Goal: Transaction & Acquisition: Purchase product/service

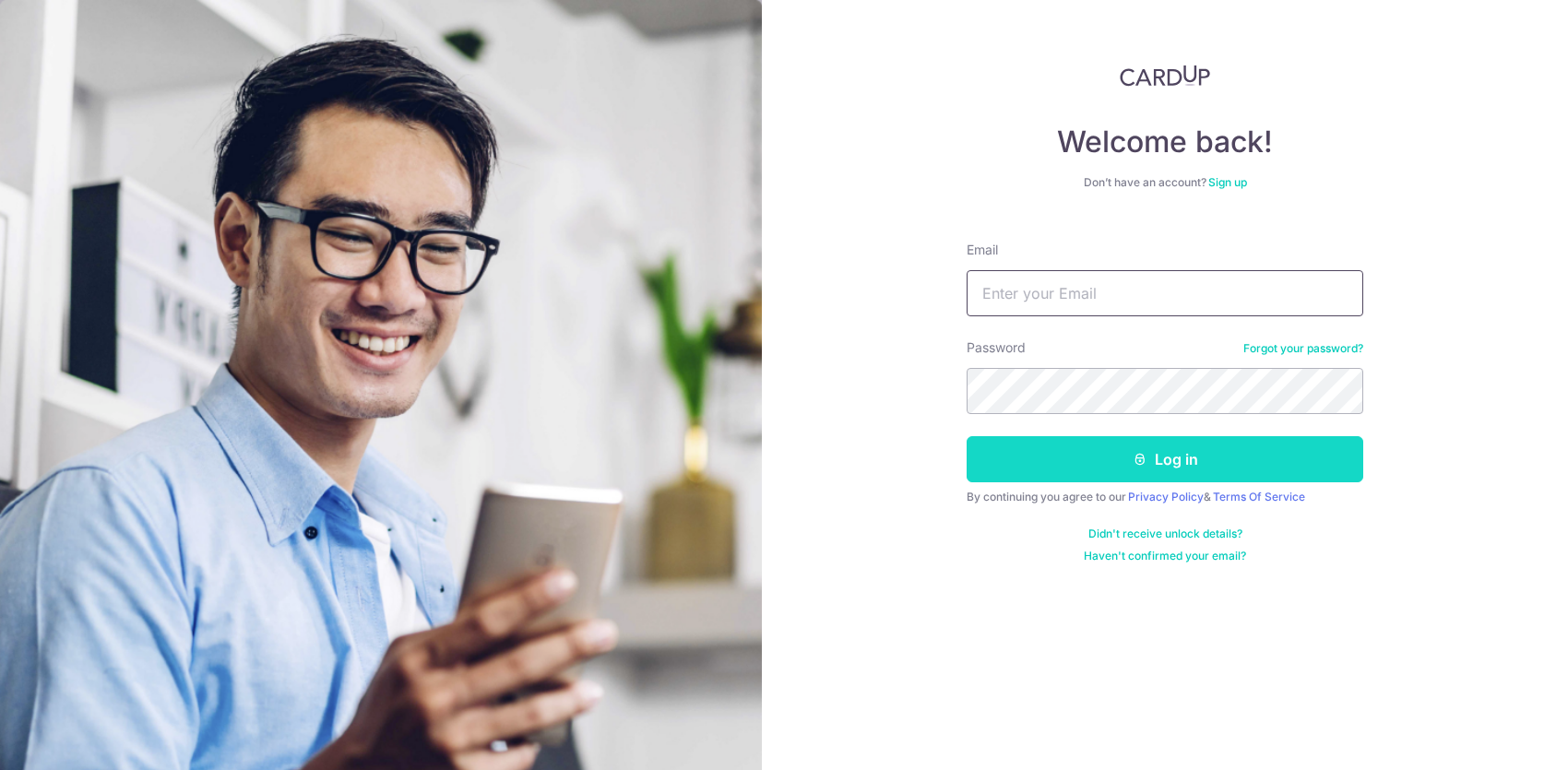
type input "[EMAIL_ADDRESS][DOMAIN_NAME]"
click at [1187, 440] on button "Log in" at bounding box center [1165, 458] width 397 height 46
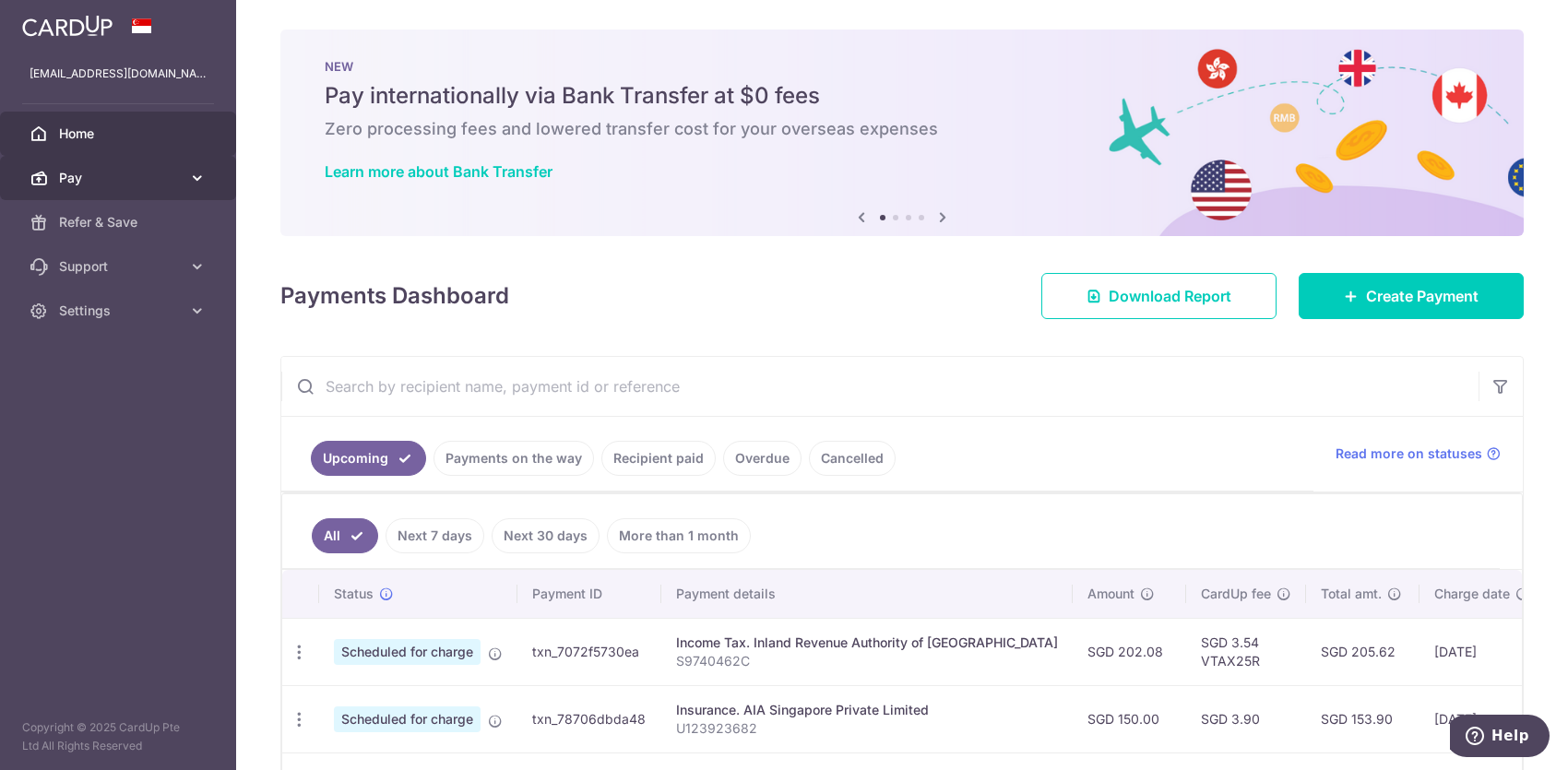
click at [189, 175] on icon at bounding box center [197, 178] width 19 height 19
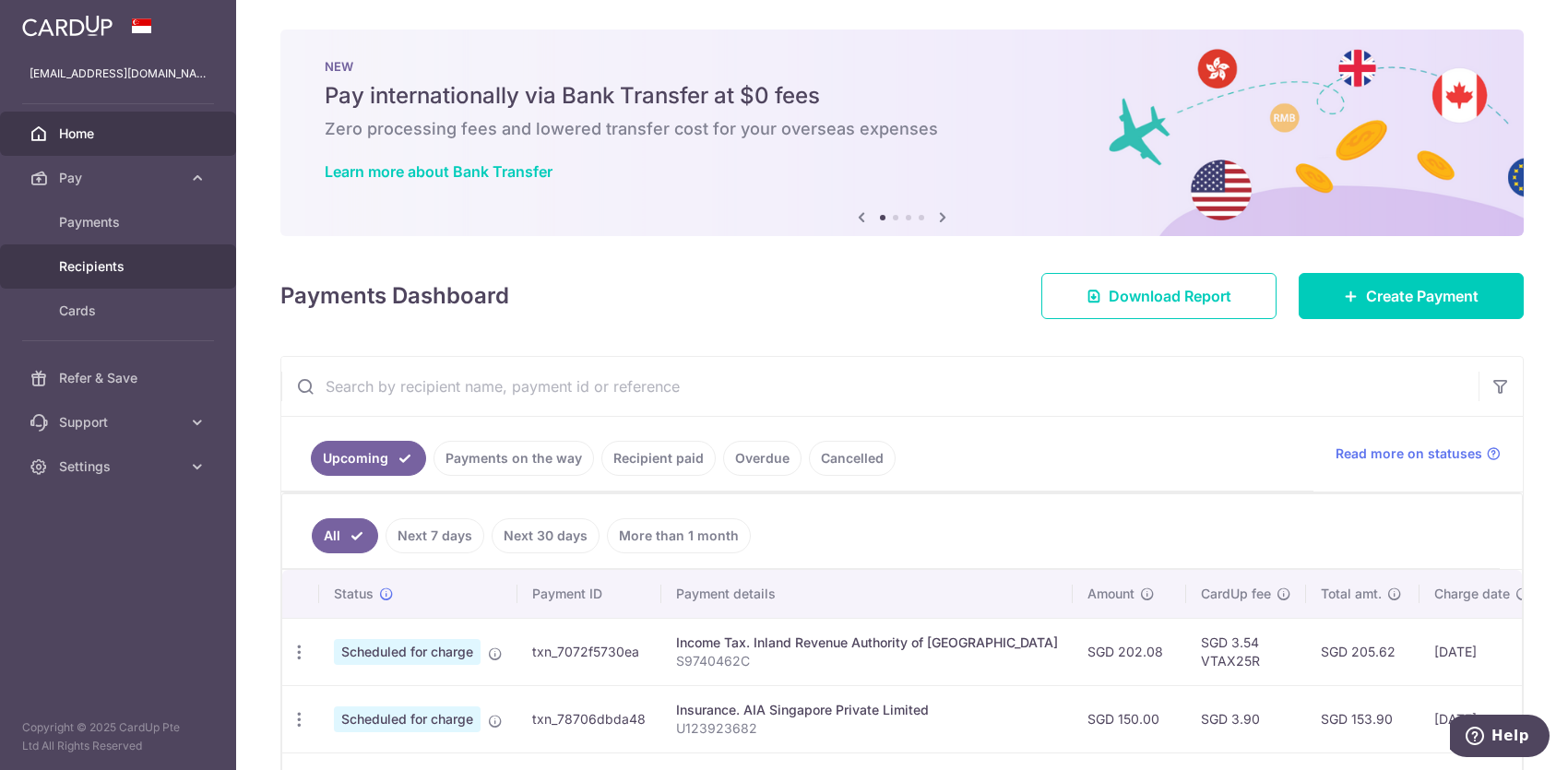
click at [124, 265] on span "Recipients" at bounding box center [120, 267] width 121 height 19
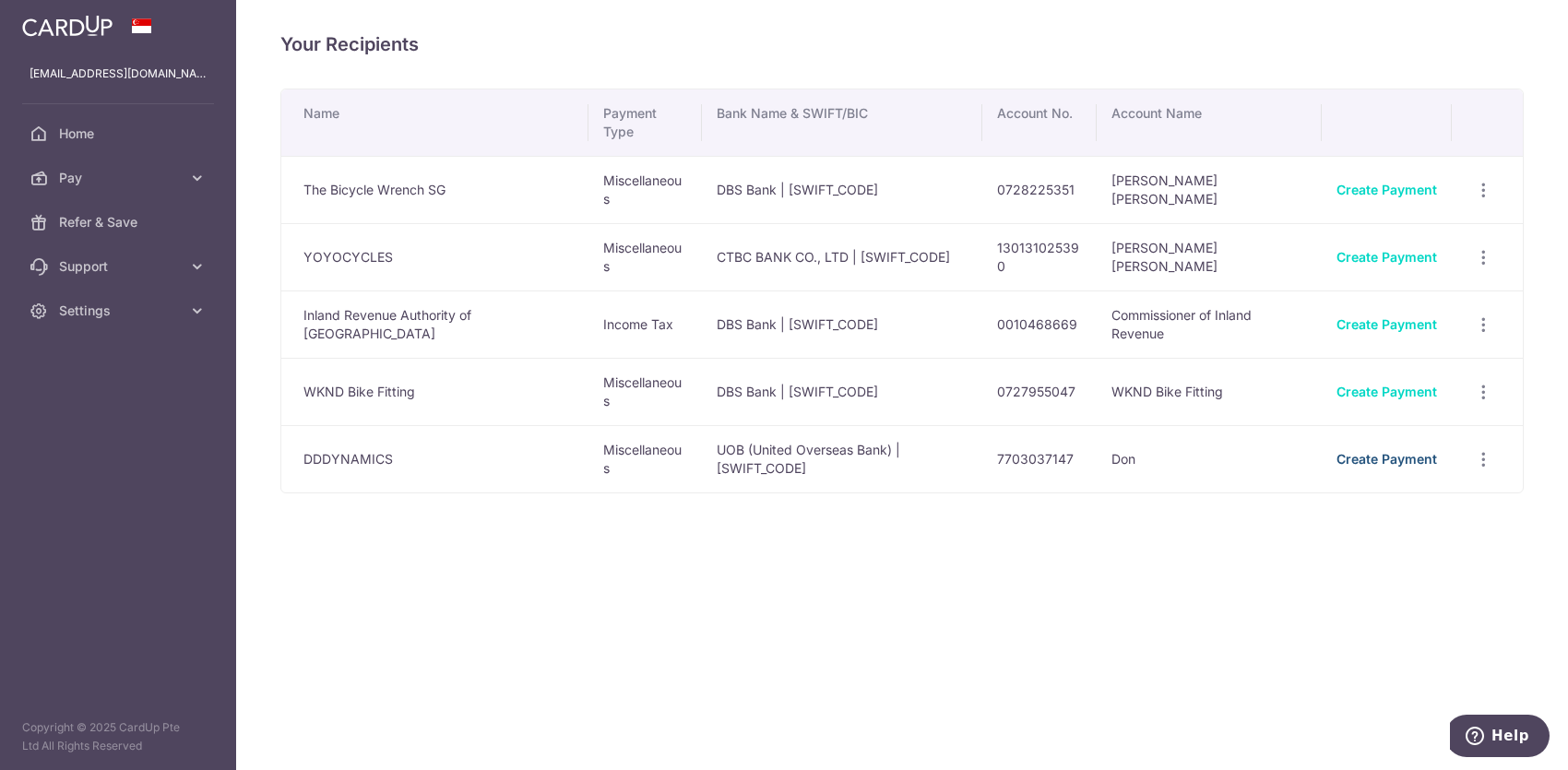
click at [1385, 454] on link "Create Payment" at bounding box center [1387, 458] width 101 height 16
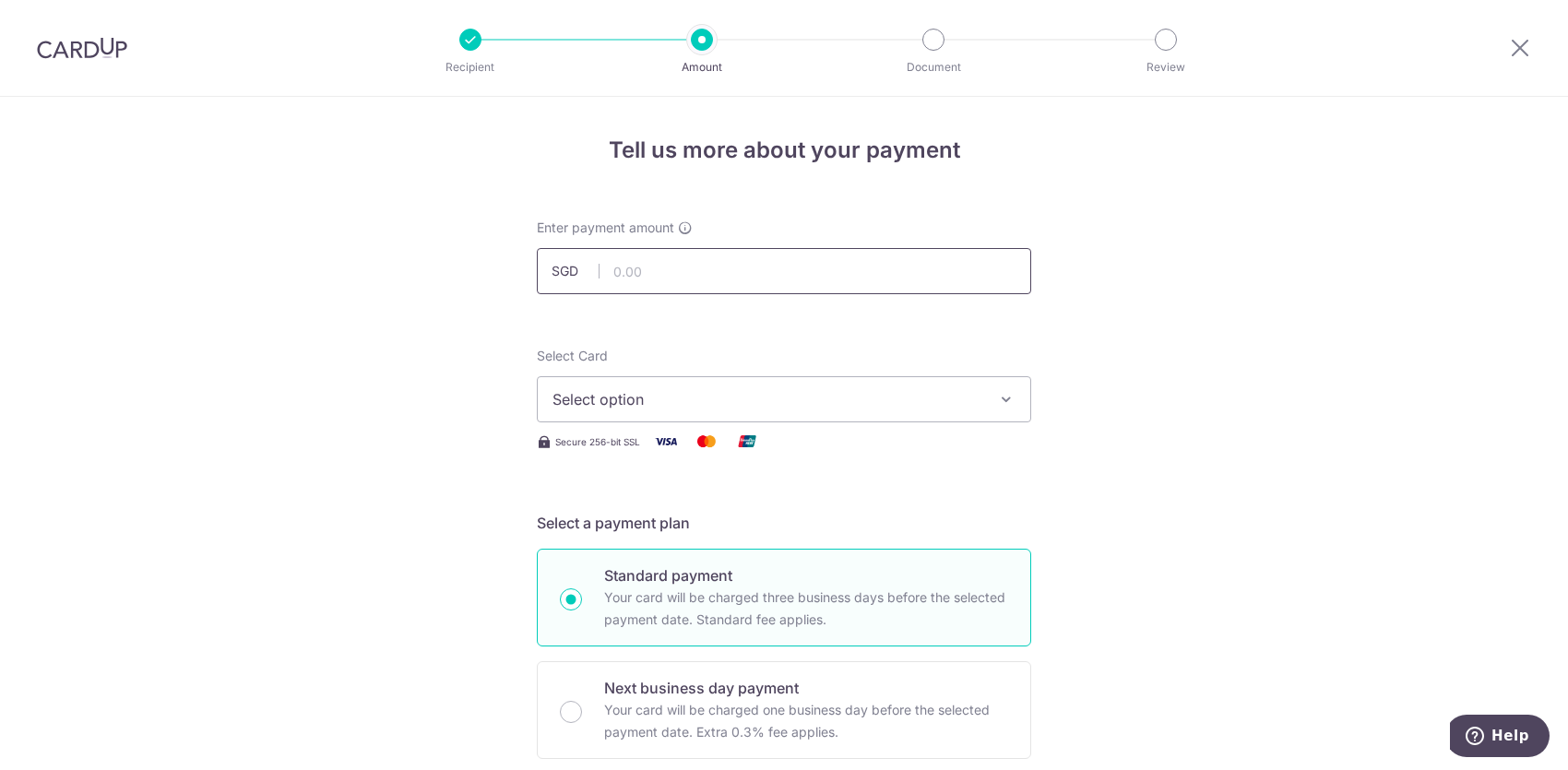
click at [711, 273] on input "text" at bounding box center [784, 271] width 494 height 46
type input "3,460.00"
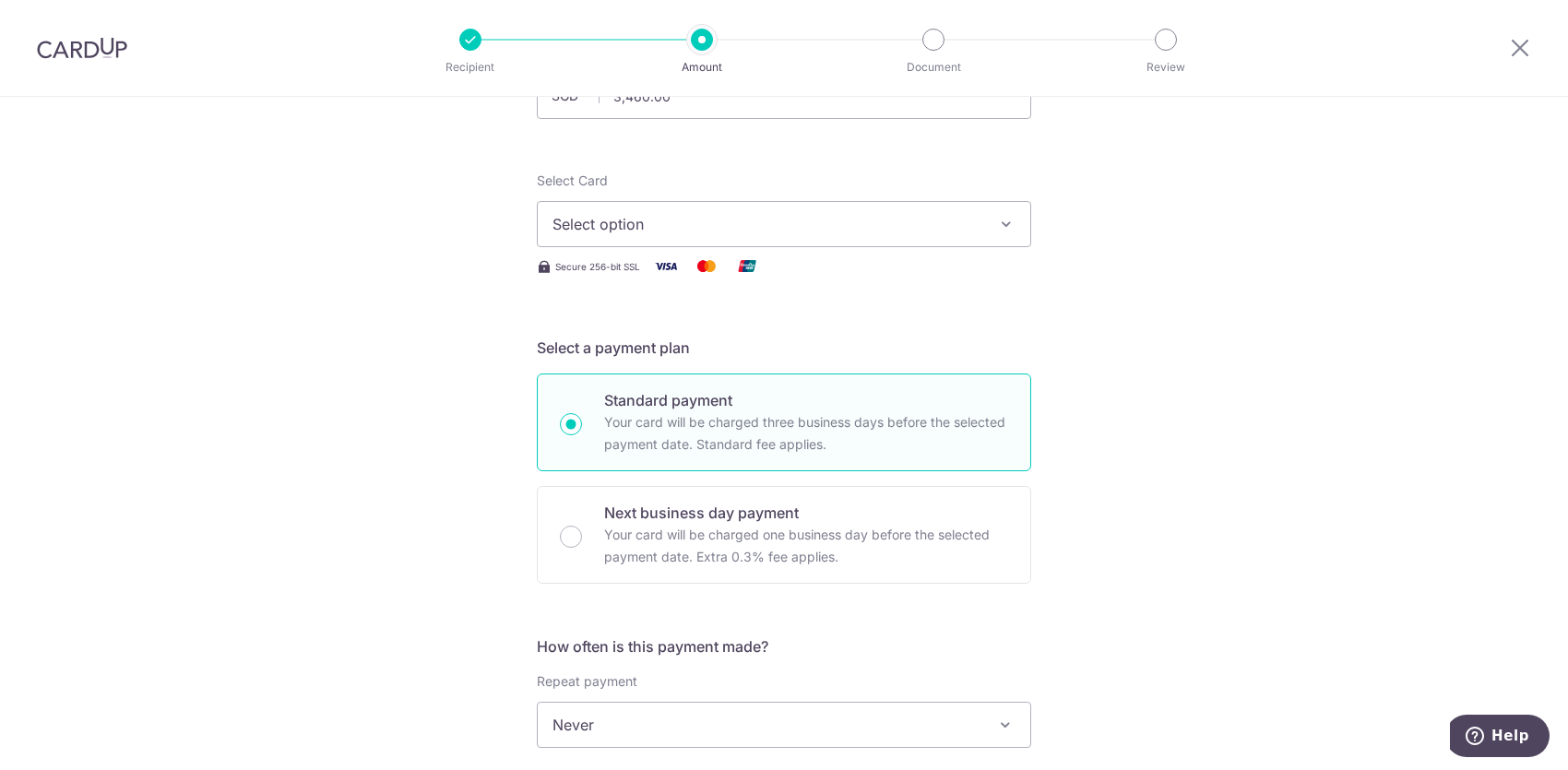
scroll to position [153, 0]
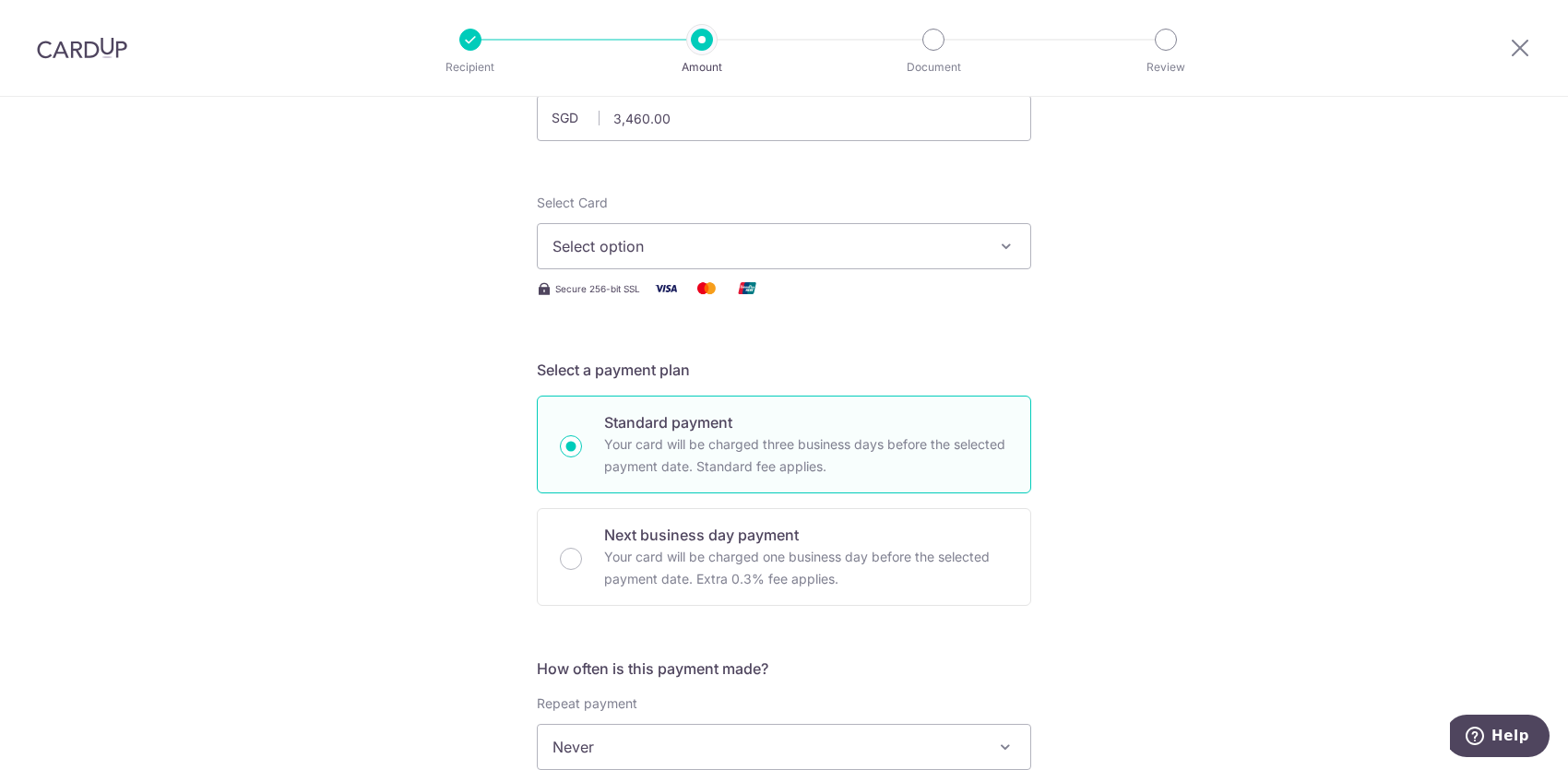
click at [797, 244] on span "Select option" at bounding box center [768, 246] width 430 height 22
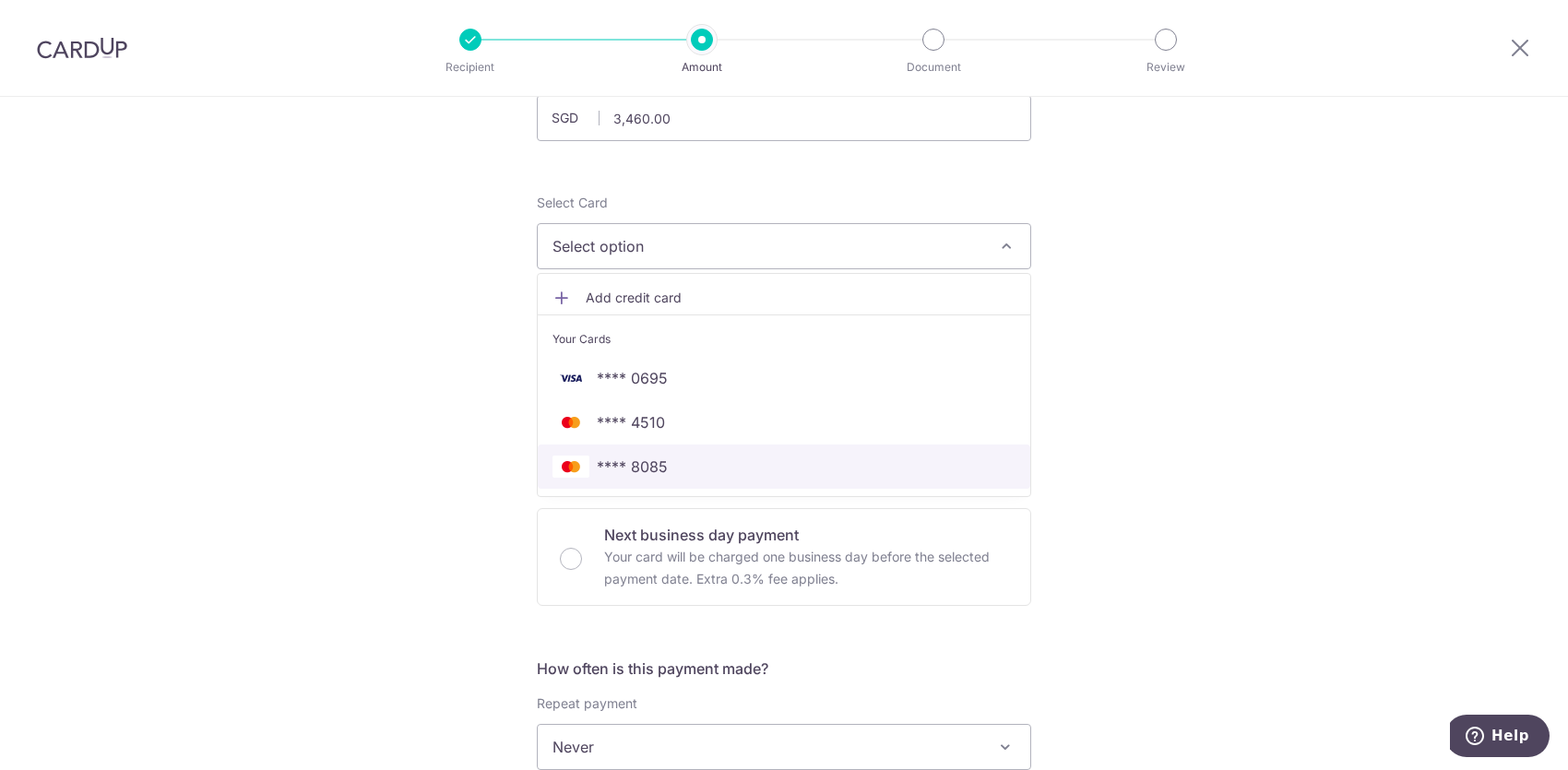
click at [656, 469] on span "**** 8085" at bounding box center [632, 467] width 71 height 22
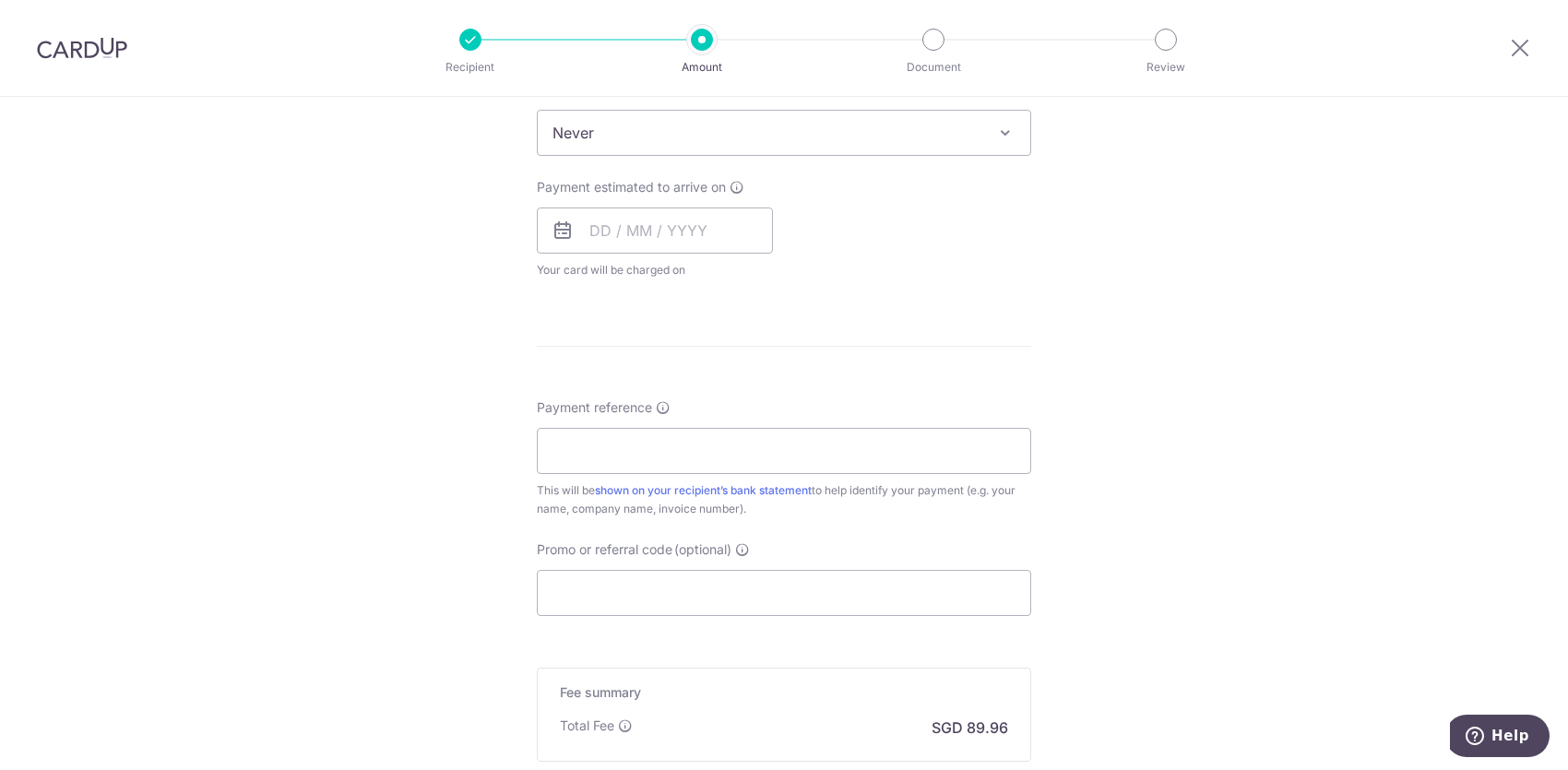
scroll to position [768, 0]
click at [665, 229] on input "text" at bounding box center [655, 229] width 236 height 46
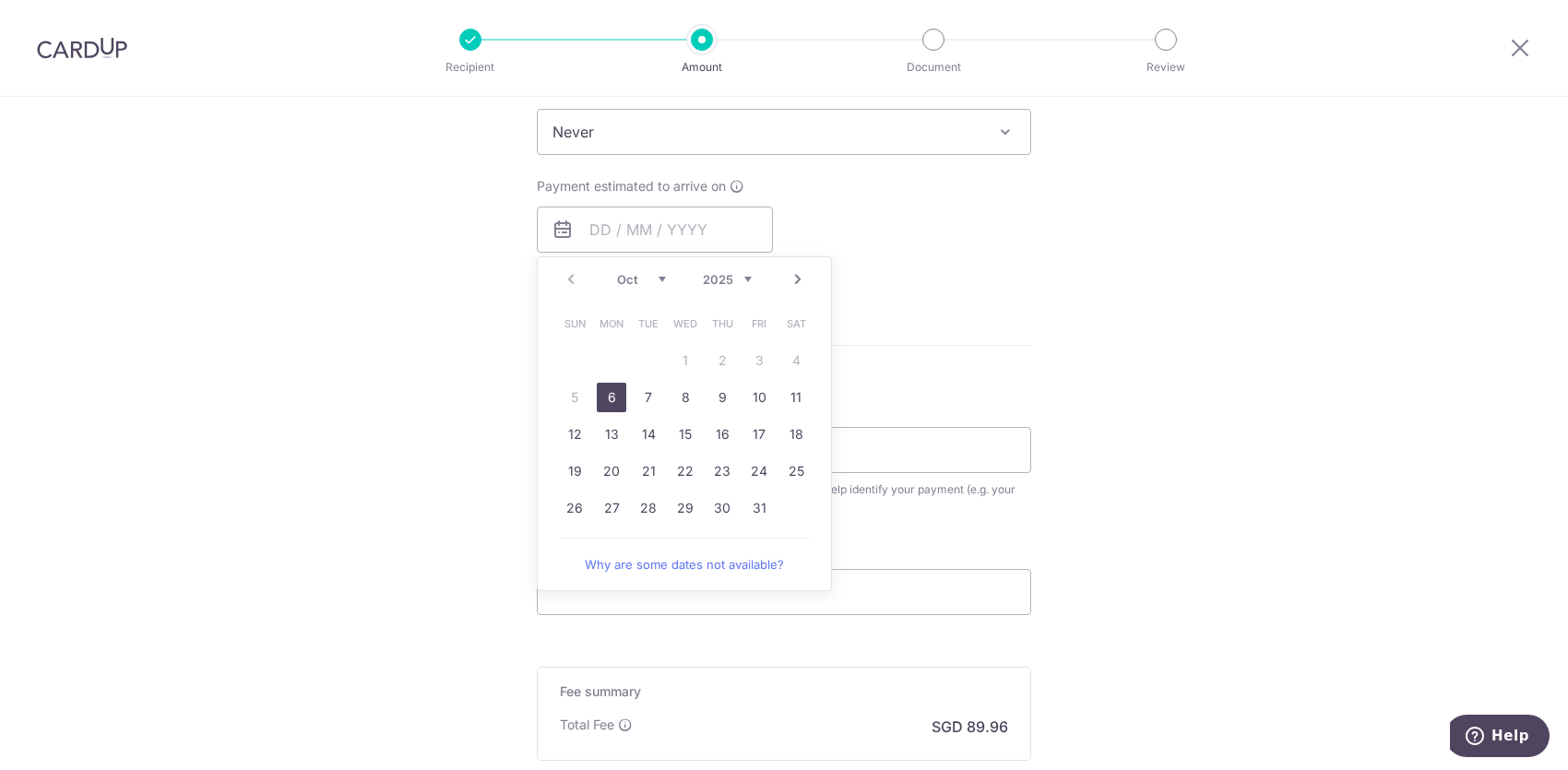
click at [1066, 274] on div "Tell us more about your payment Enter payment amount SGD 3,460.00 3460.00 Selec…" at bounding box center [784, 162] width 1568 height 1668
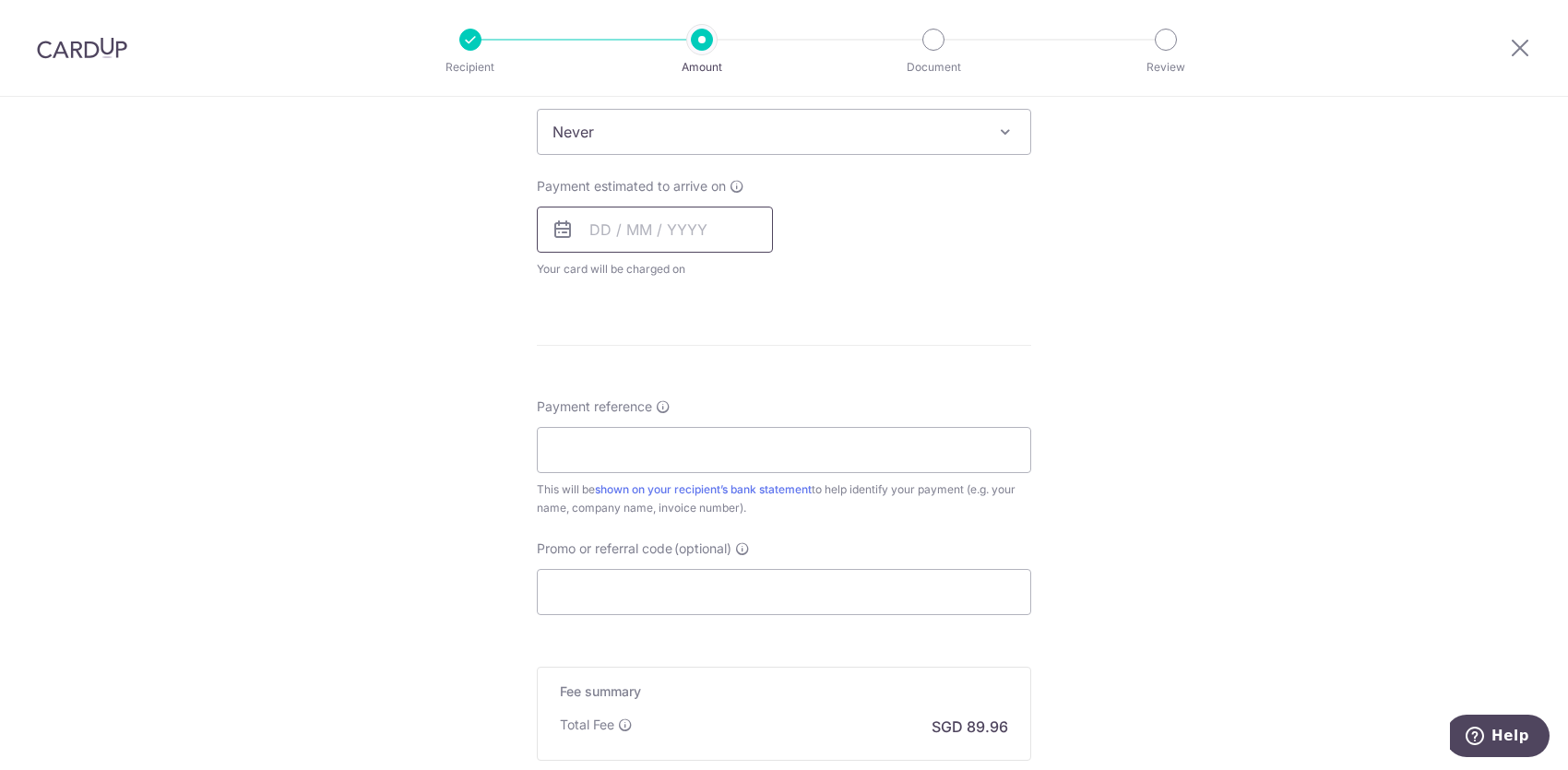
click at [676, 221] on input "text" at bounding box center [655, 229] width 236 height 46
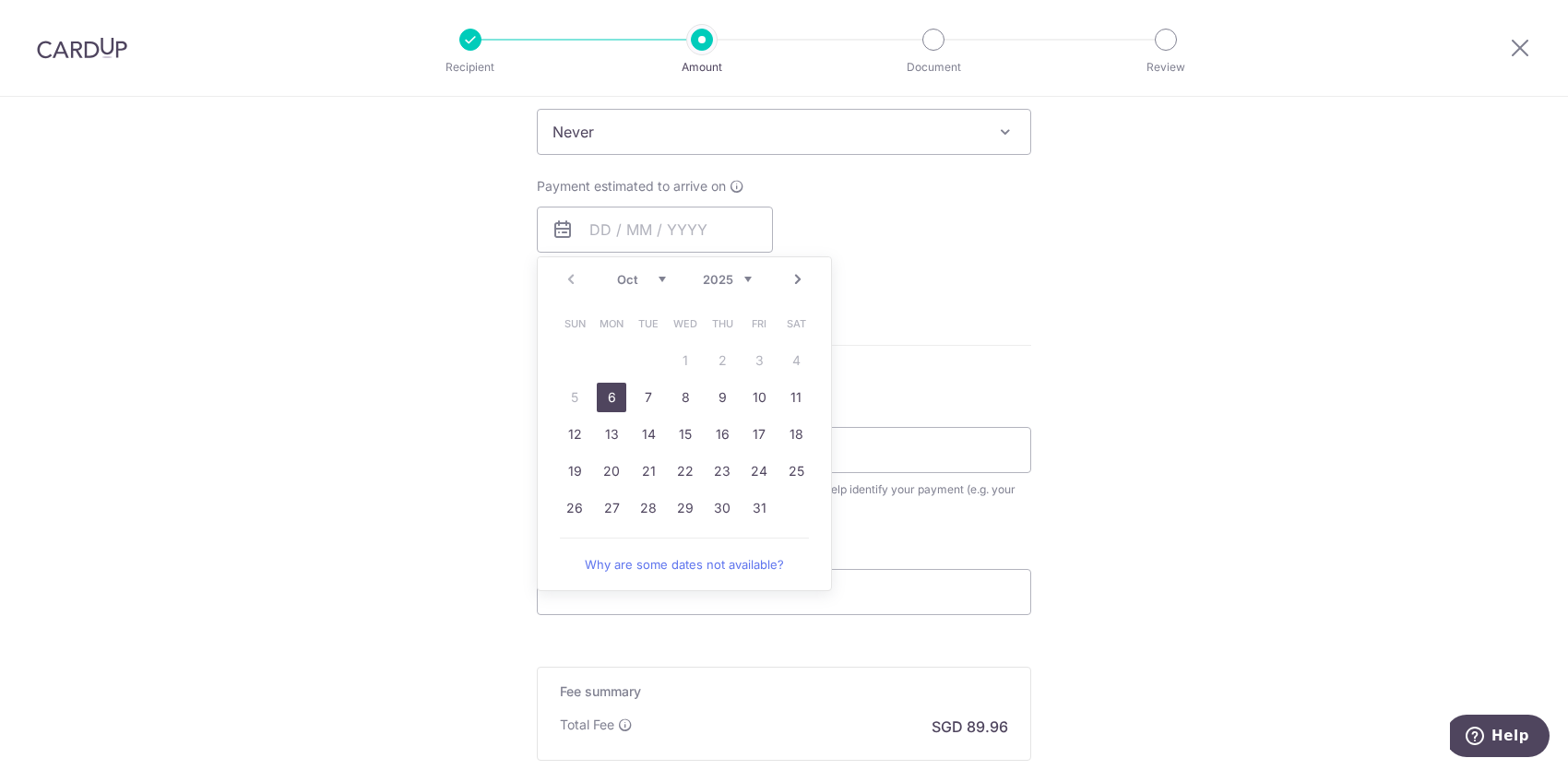
click at [610, 390] on link "6" at bounding box center [612, 398] width 30 height 30
type input "06/10/2025"
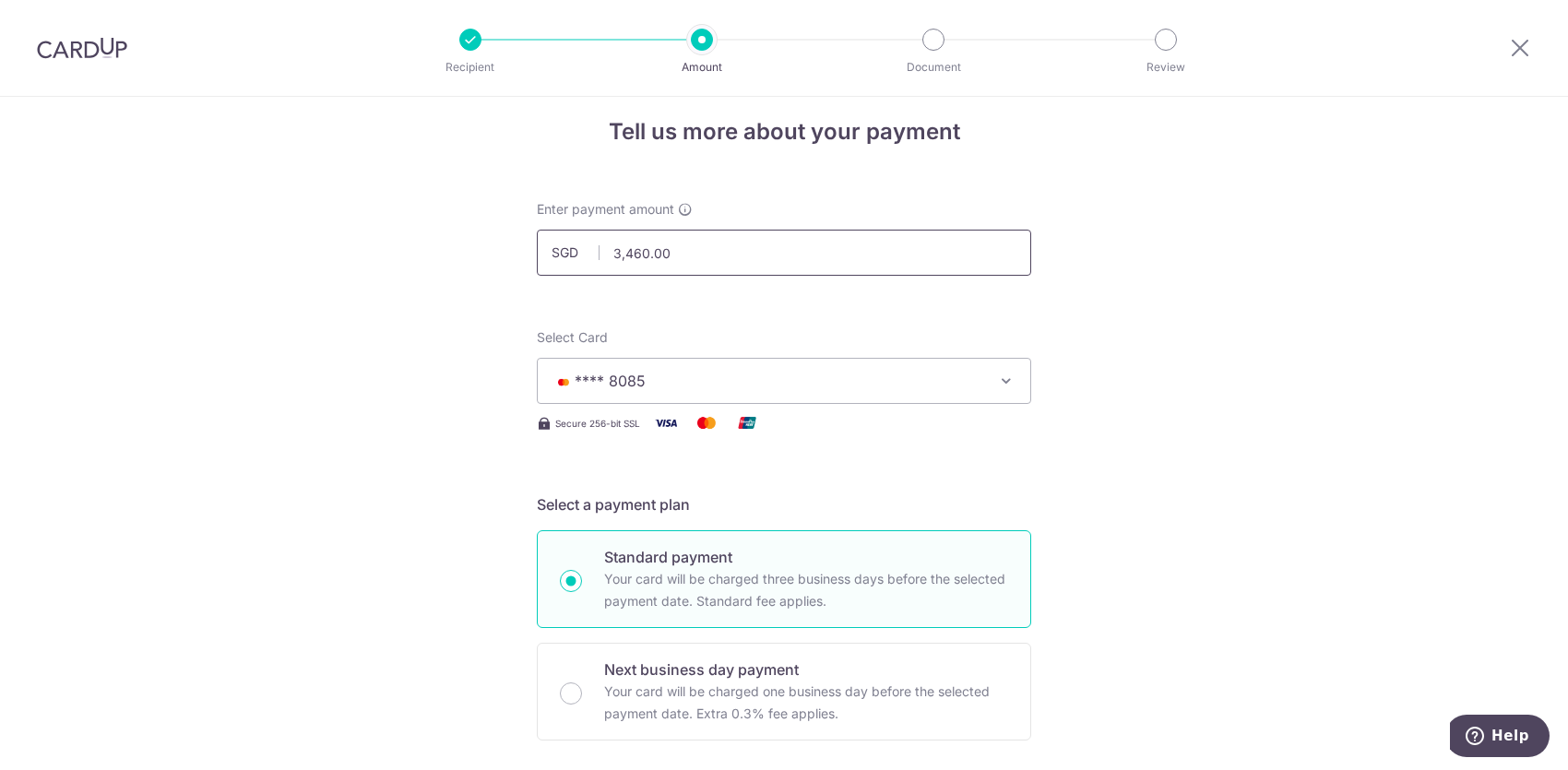
scroll to position [0, 0]
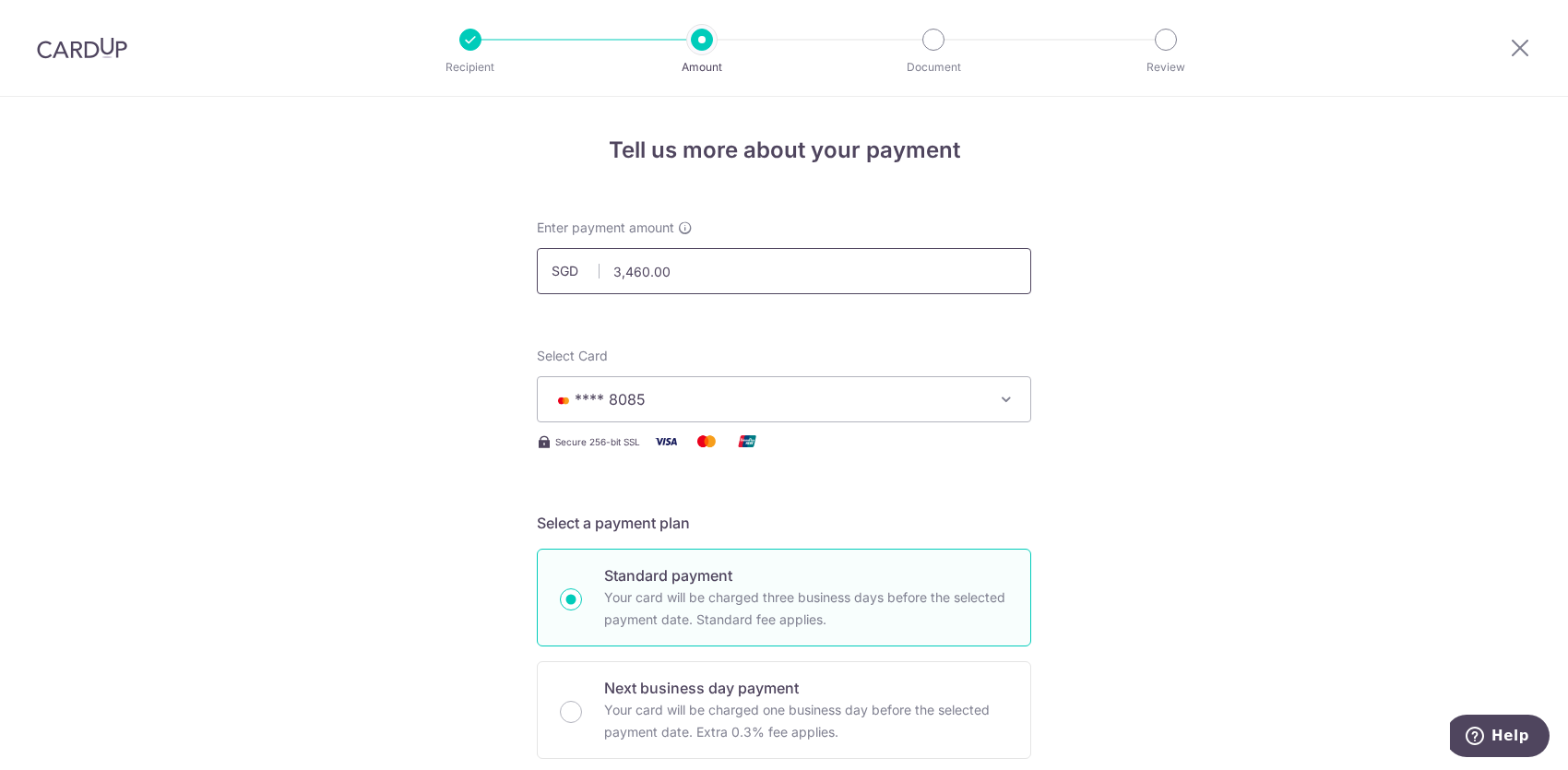
click at [733, 271] on input "3,460.00" at bounding box center [784, 271] width 494 height 46
click at [721, 258] on input "3,461.00" at bounding box center [784, 271] width 494 height 46
type input "3,462.00"
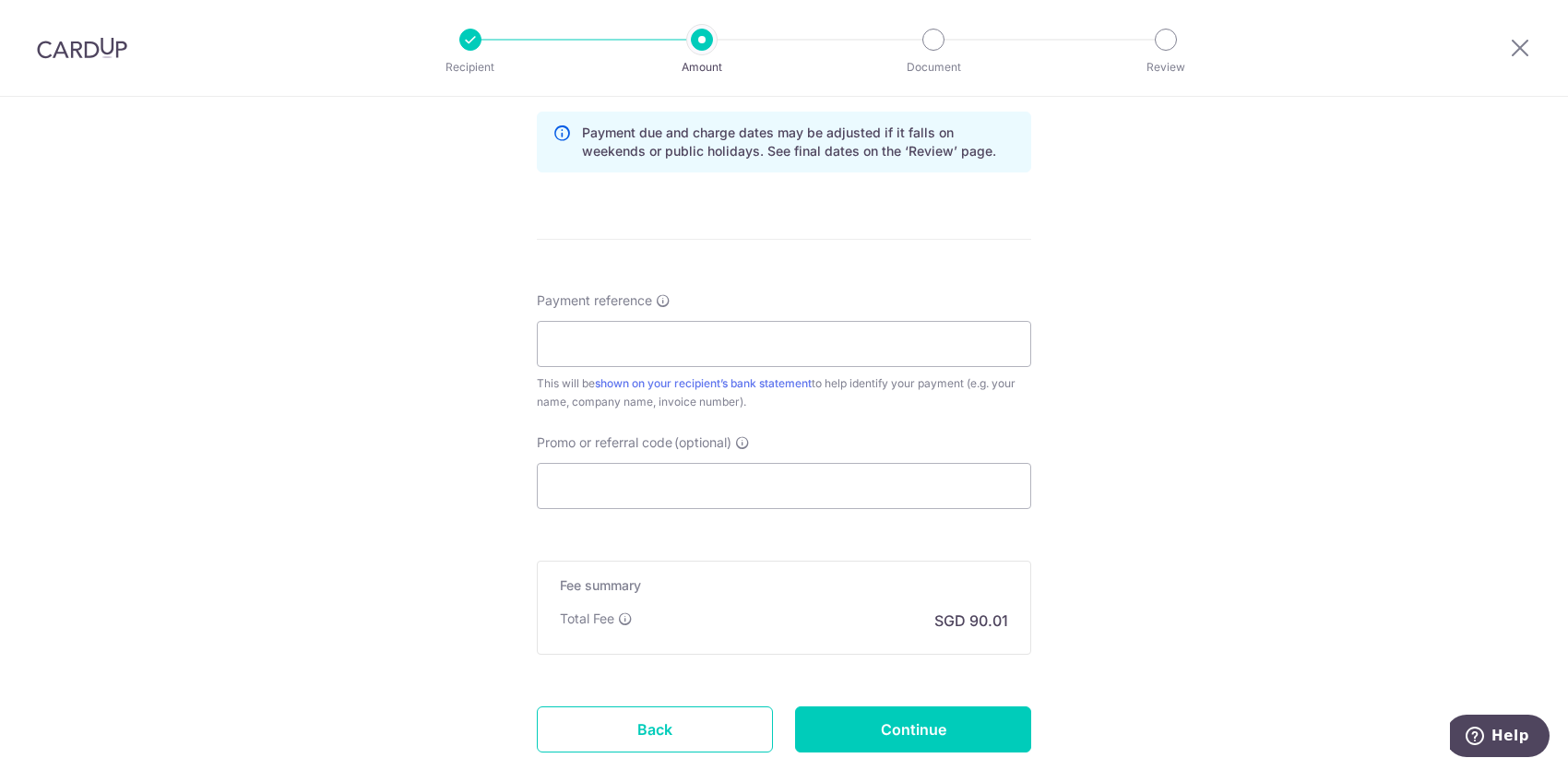
scroll to position [1068, 0]
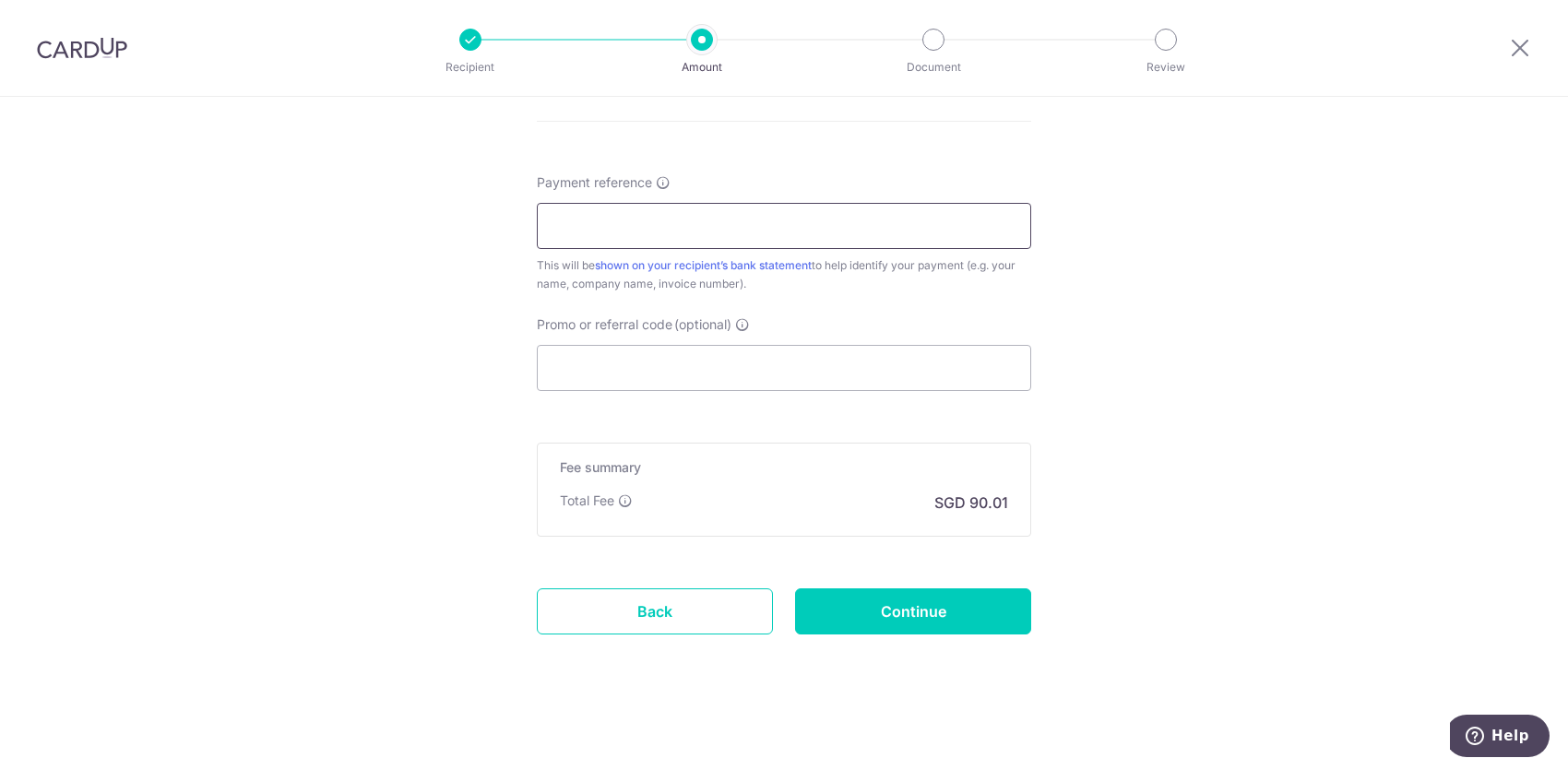
click at [858, 217] on input "Payment reference" at bounding box center [784, 225] width 494 height 46
type input "i"
type input "Isaac Wheels"
click at [975, 622] on input "Continue" at bounding box center [912, 610] width 236 height 46
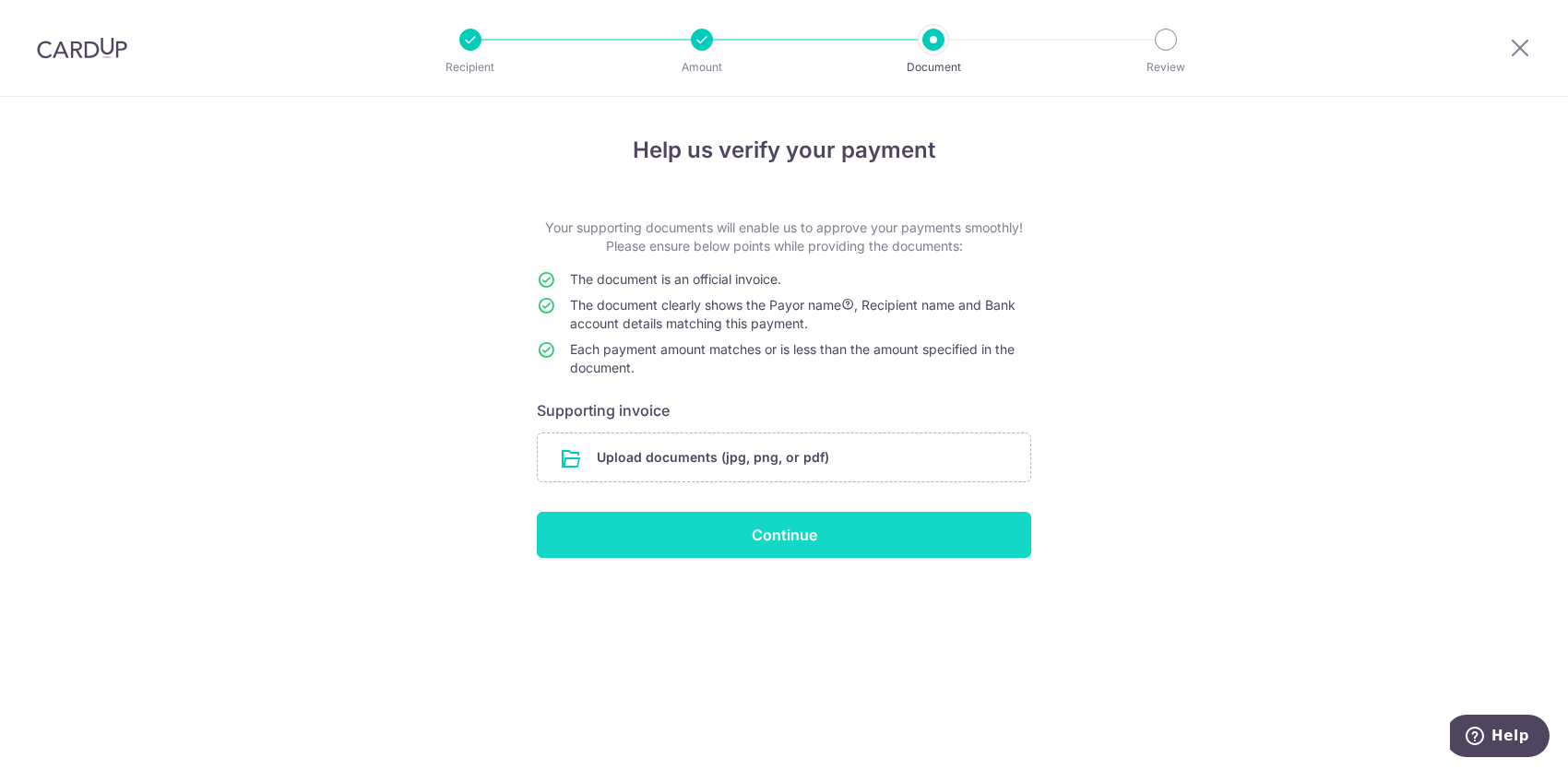
click at [793, 536] on input "Continue" at bounding box center [784, 534] width 494 height 46
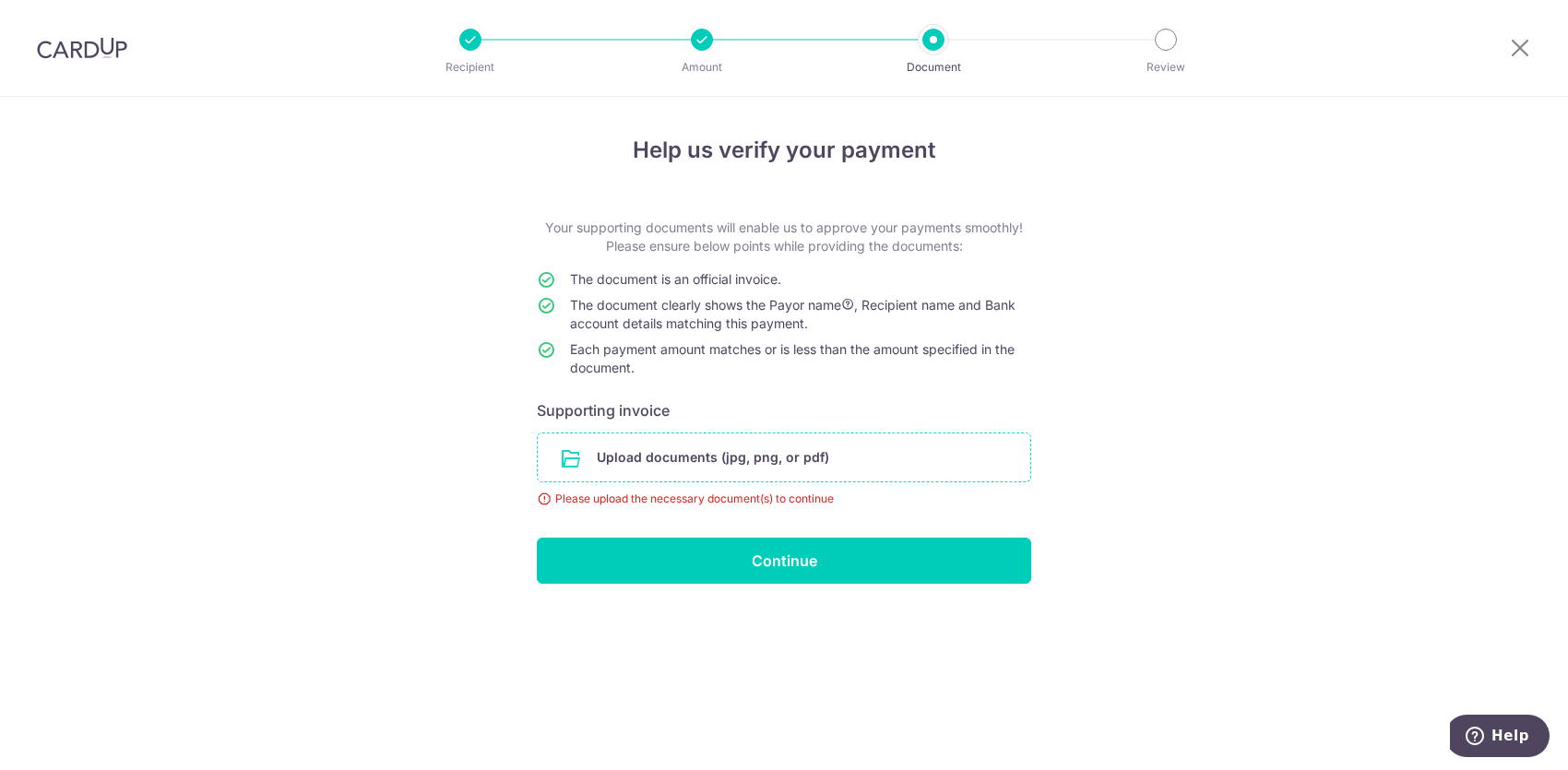
click at [855, 464] on input "file" at bounding box center [784, 456] width 492 height 48
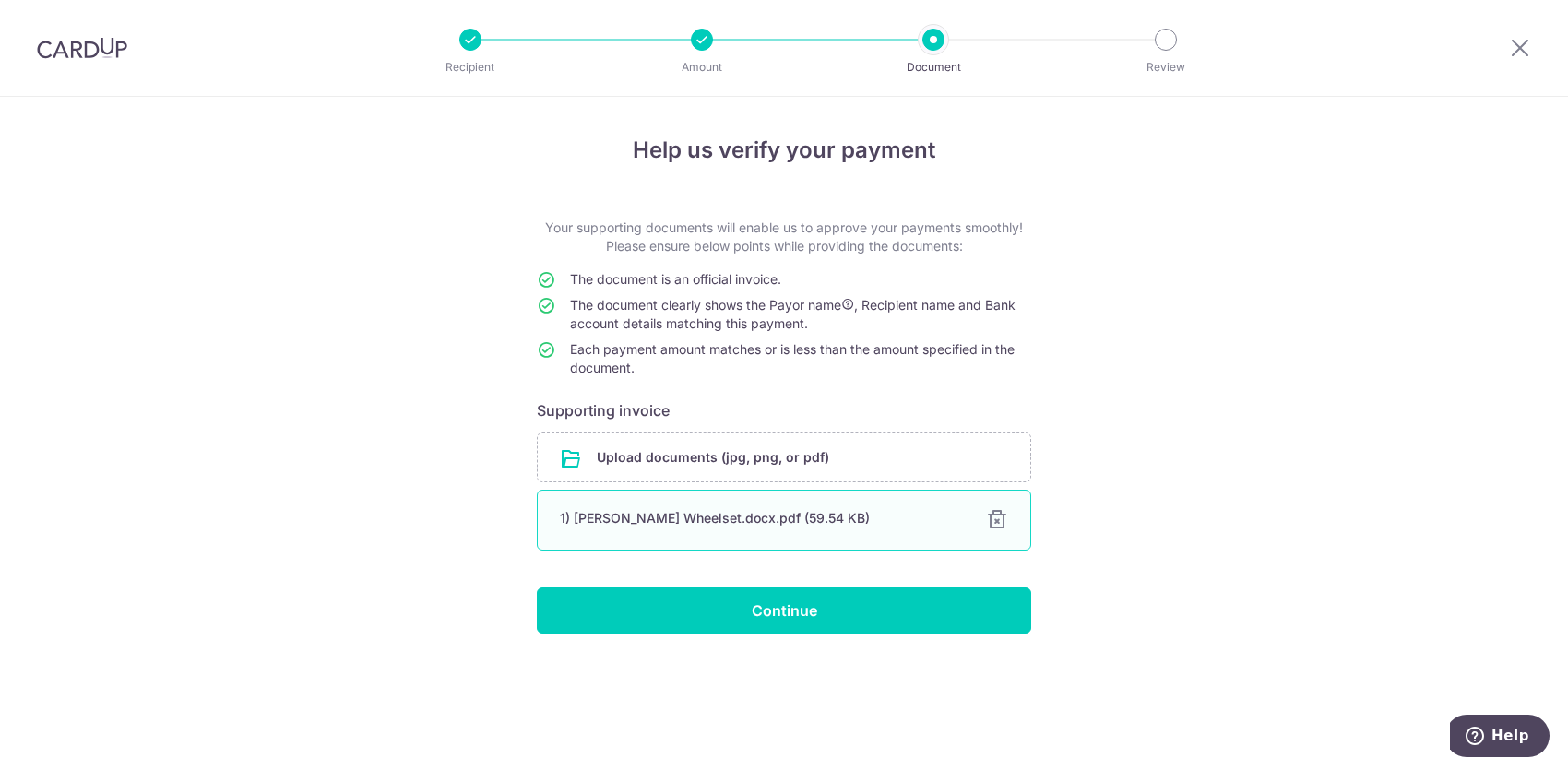
click at [1000, 526] on div at bounding box center [997, 520] width 22 height 22
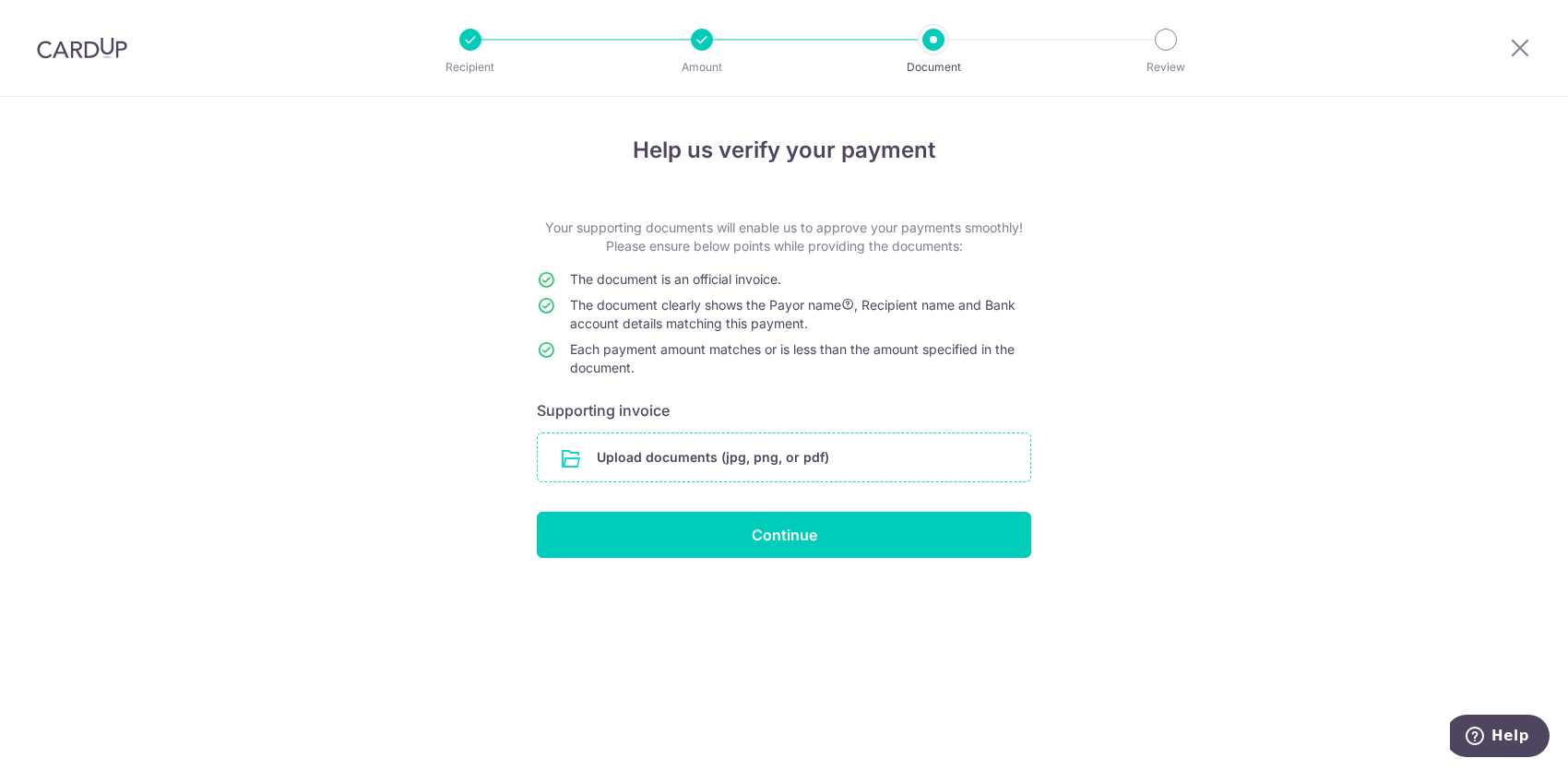
click at [852, 463] on input "file" at bounding box center [784, 456] width 492 height 48
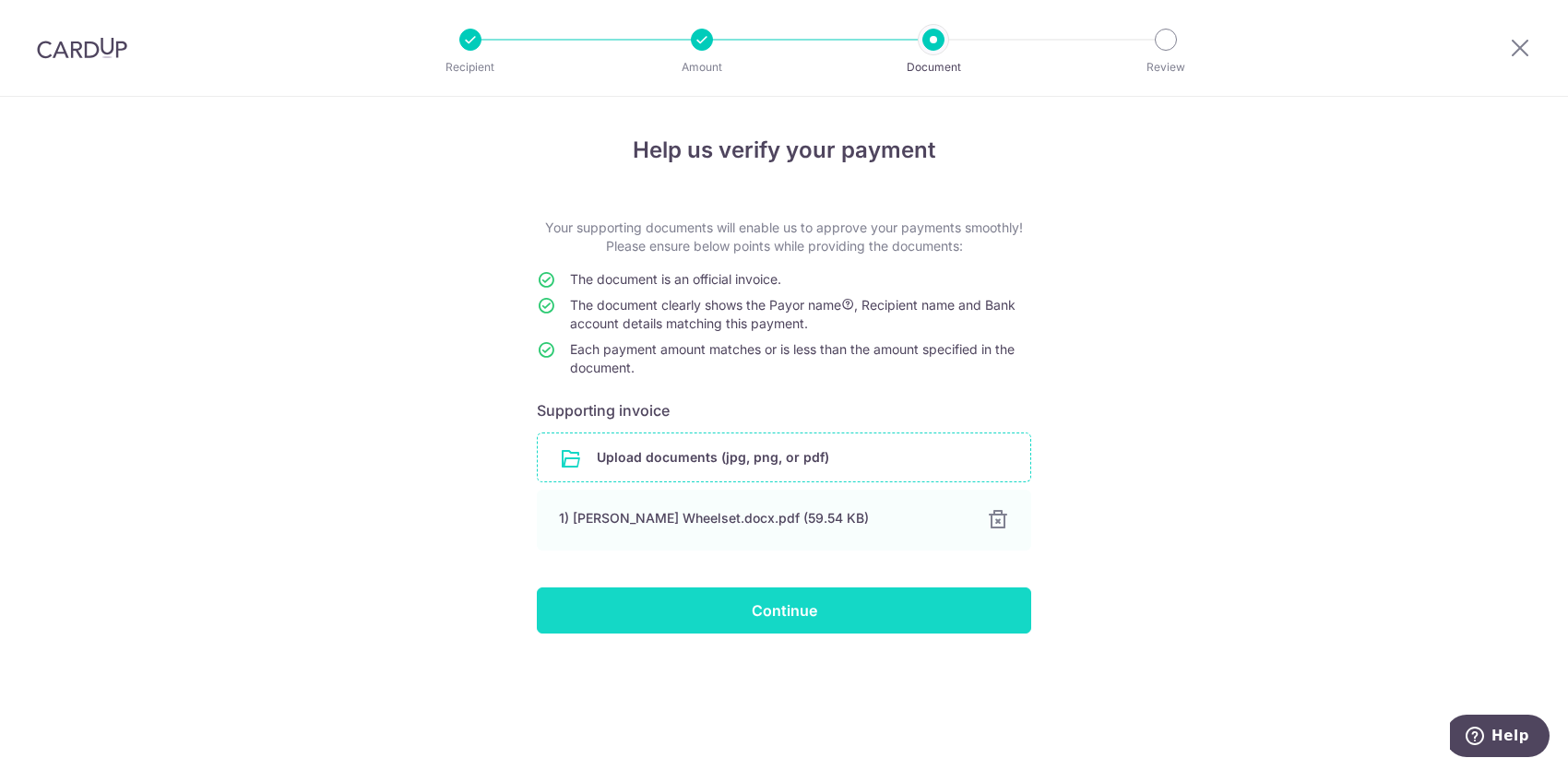
click at [852, 623] on input "Continue" at bounding box center [784, 609] width 494 height 46
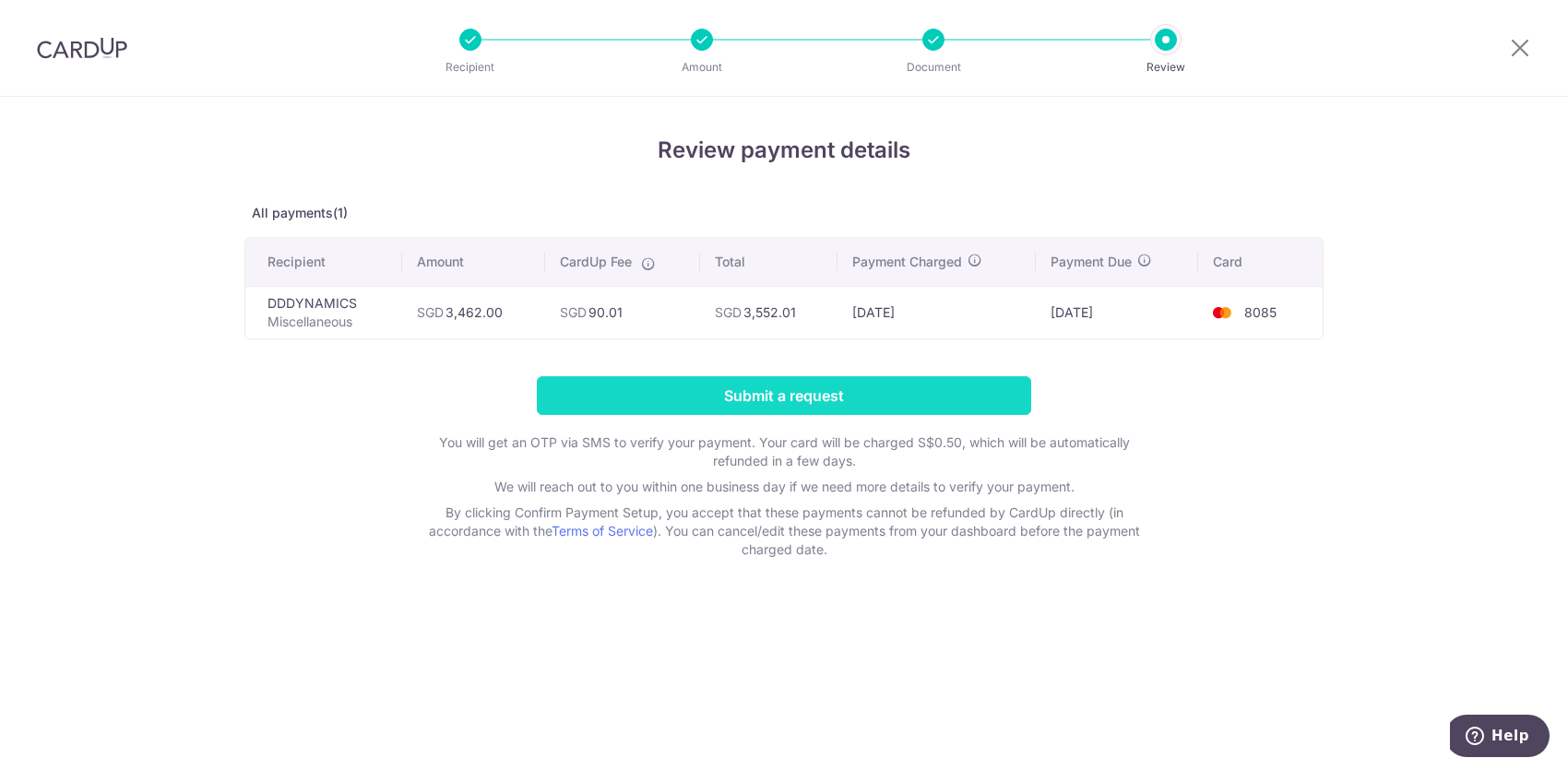
click at [945, 388] on input "Submit a request" at bounding box center [784, 395] width 494 height 38
